Goal: Ask a question

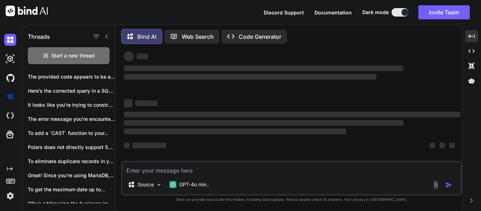
click at [216, 174] on textarea at bounding box center [291, 168] width 339 height 13
type textarea "C"
type textarea "x"
type textarea "Co"
type textarea "x"
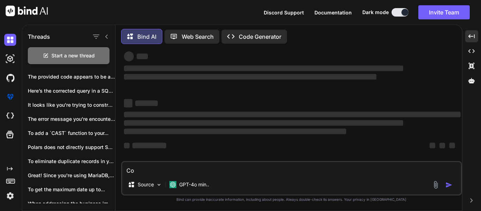
type textarea "Cor"
type textarea "x"
type textarea "Corr"
type textarea "x"
type textarea "Corre"
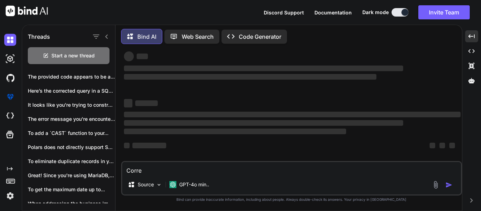
type textarea "x"
type textarea "Correc"
type textarea "x"
type textarea "Correct"
type textarea "x"
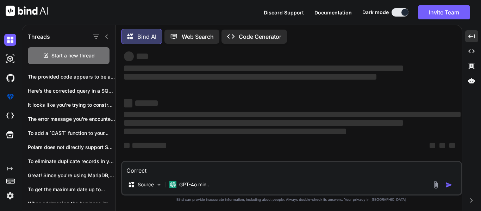
type textarea "Correct"
type textarea "x"
type textarea "Correct t"
type textarea "x"
type textarea "Correct th"
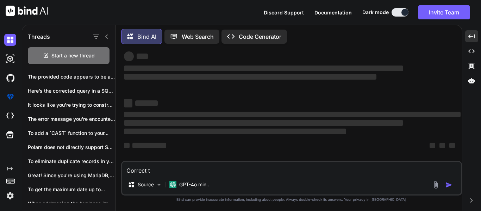
type textarea "x"
type textarea "Correct thi"
type textarea "x"
type textarea "Correct this"
type textarea "x"
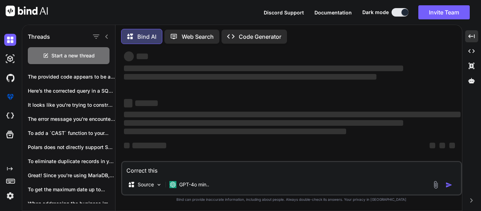
type textarea "Correct this"
type textarea "x"
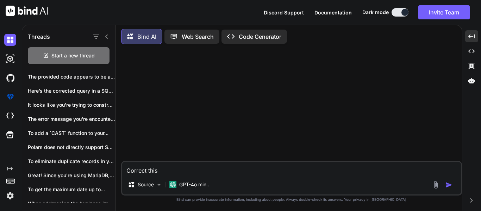
type textarea "Correct this q"
type textarea "x"
type textarea "Correct this qu"
type textarea "x"
type textarea "Correct this que"
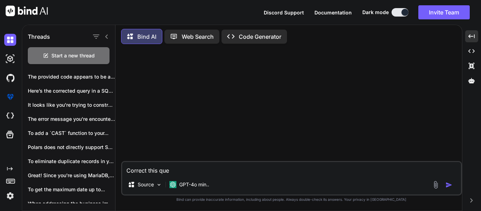
type textarea "x"
type textarea "Correct this quer"
type textarea "x"
type textarea "Correct this query"
type textarea "x"
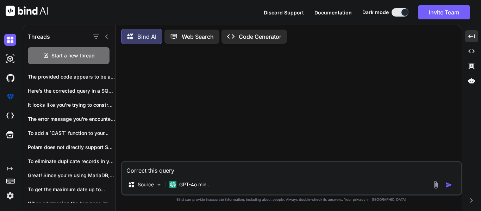
type textarea "Correct this query:"
type textarea "x"
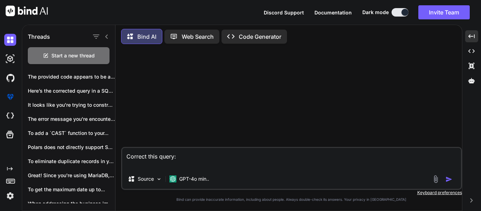
paste textarea "Select product_code, pricing_segment_group_id, CONCAT(product_code,'$',entity_i…"
type textarea "Correct this query: Select product_code, pricing_segment_group_id, CONCAT(produ…"
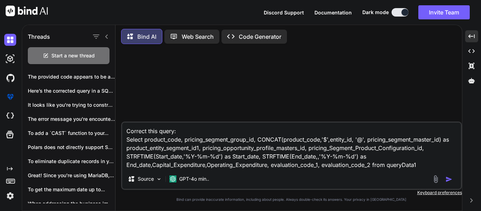
type textarea "x"
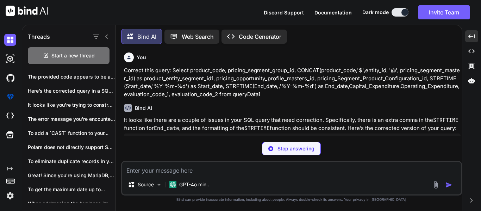
type textarea "x"
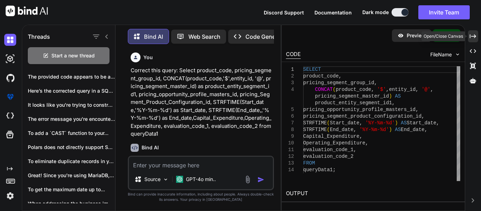
click at [476, 40] on div "Created with Pixso." at bounding box center [473, 36] width 10 height 12
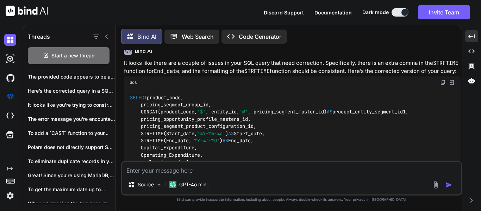
scroll to position [57, 0]
click at [442, 82] on img at bounding box center [443, 83] width 6 height 6
